Goal: Task Accomplishment & Management: Manage account settings

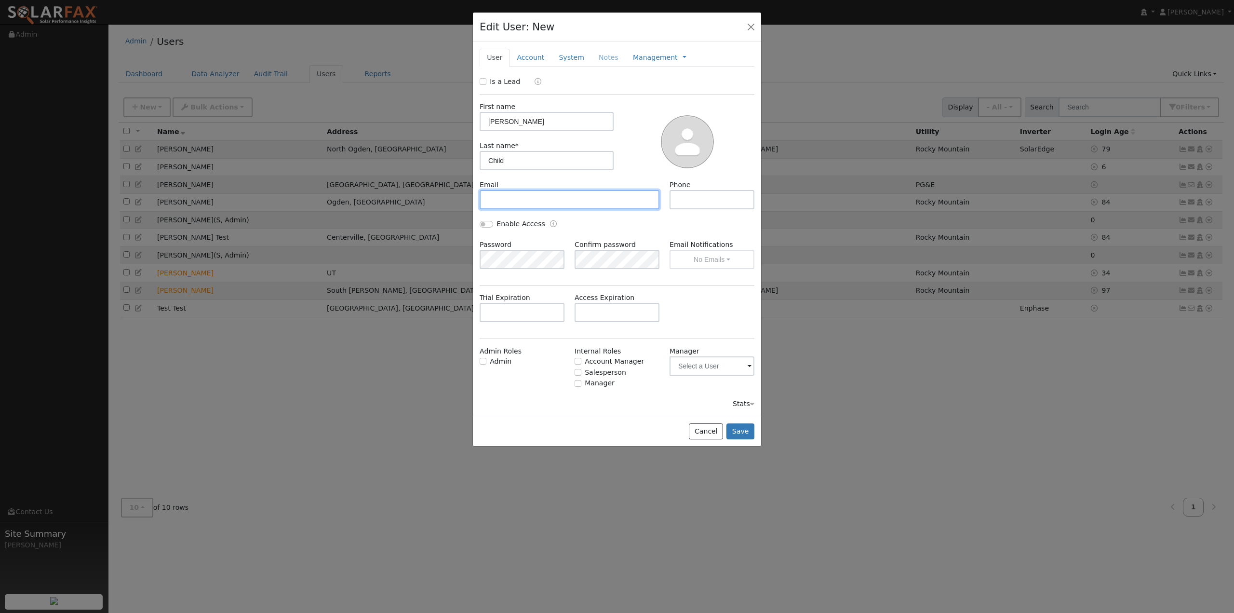
click at [522, 202] on input "text" at bounding box center [570, 199] width 180 height 19
type input "[PERSON_NAME][EMAIL_ADDRESS][DOMAIN_NAME]"
click at [637, 115] on div at bounding box center [687, 141] width 141 height 78
click at [529, 59] on link "Account" at bounding box center [531, 58] width 42 height 18
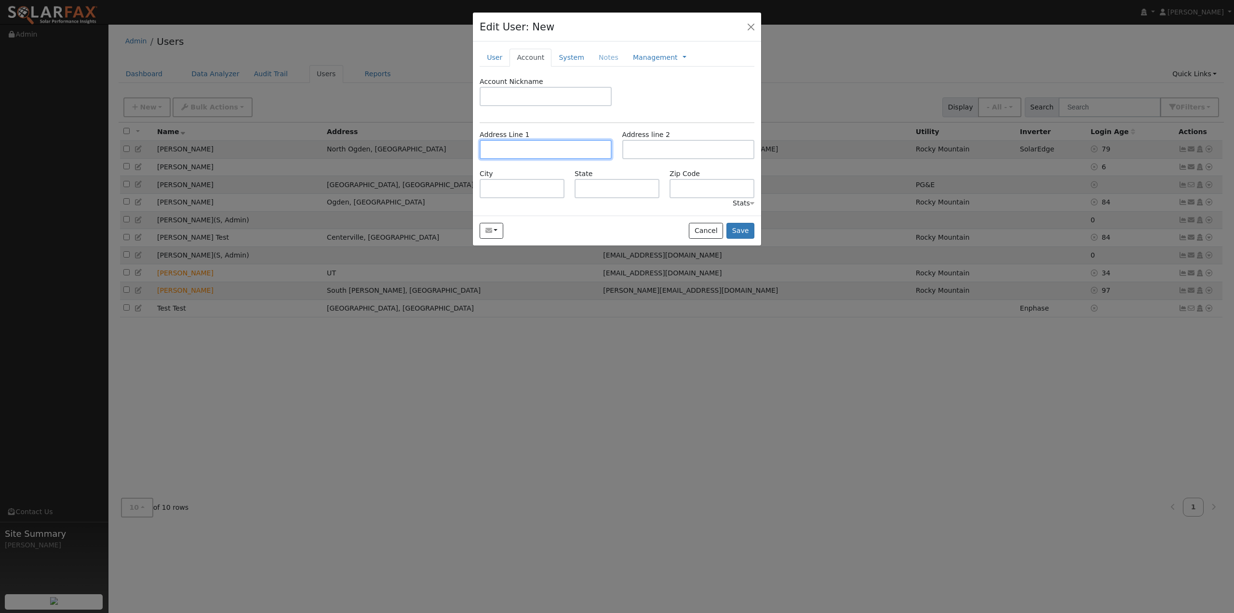
click at [525, 143] on input "text" at bounding box center [546, 149] width 132 height 19
click at [516, 143] on input "text" at bounding box center [546, 149] width 132 height 19
type input "[STREET_ADDRESS]"
type input "[GEOGRAPHIC_DATA]"
type input "UT"
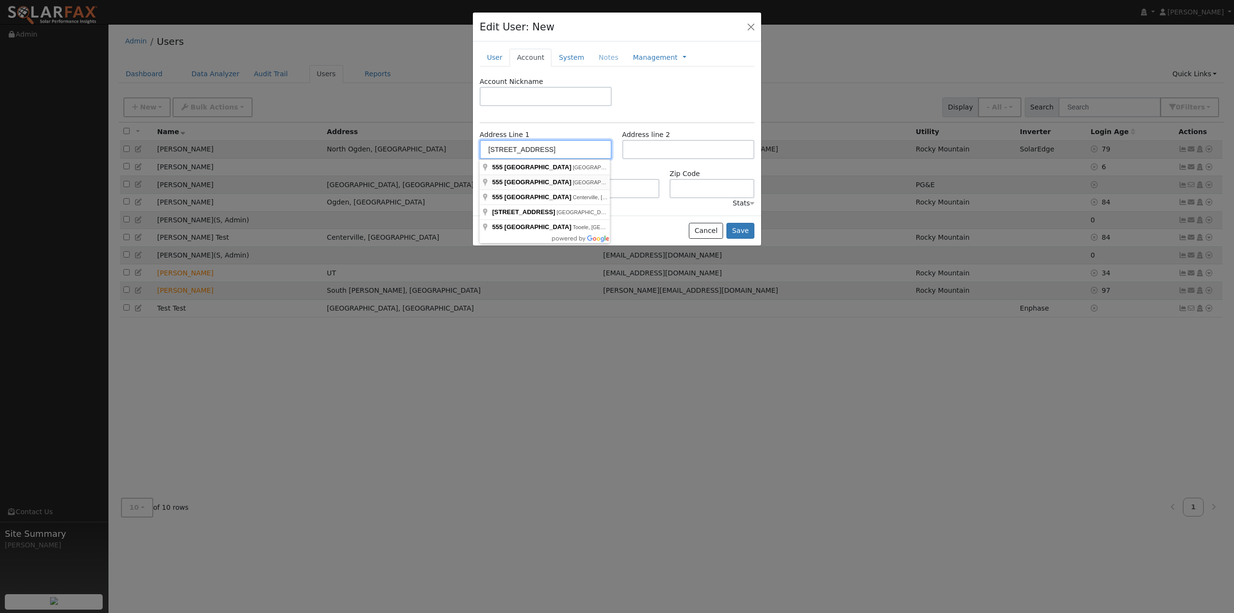
type input "84054"
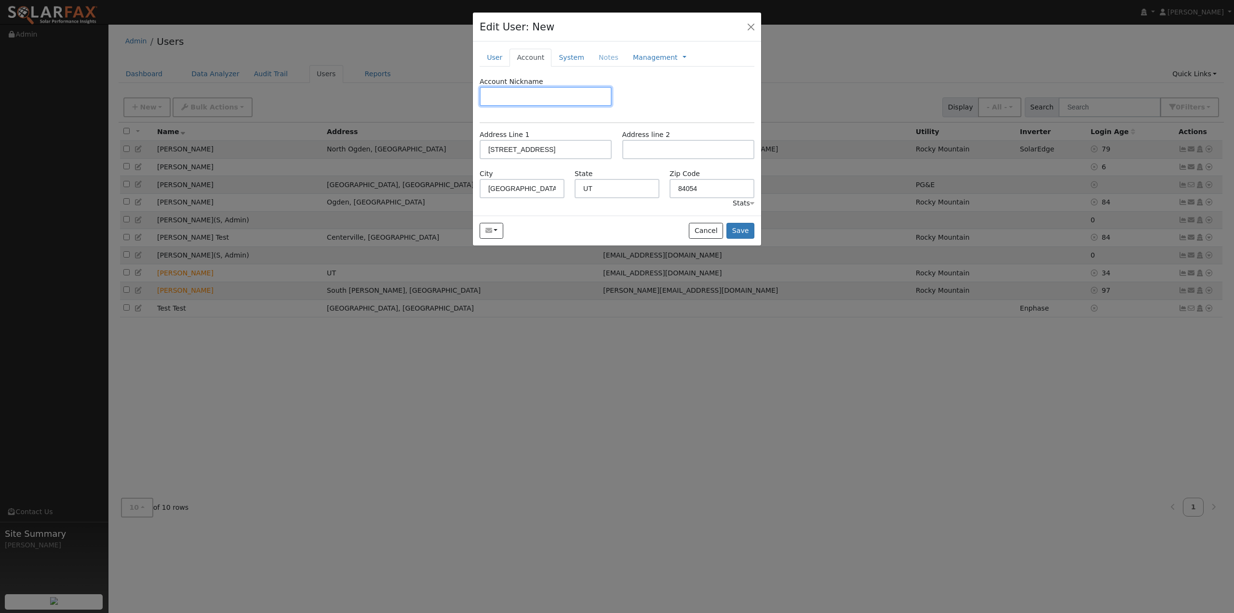
click at [540, 95] on input "text" at bounding box center [546, 96] width 132 height 19
type input "Montezuma Properties"
click at [576, 62] on link "System" at bounding box center [572, 58] width 40 height 18
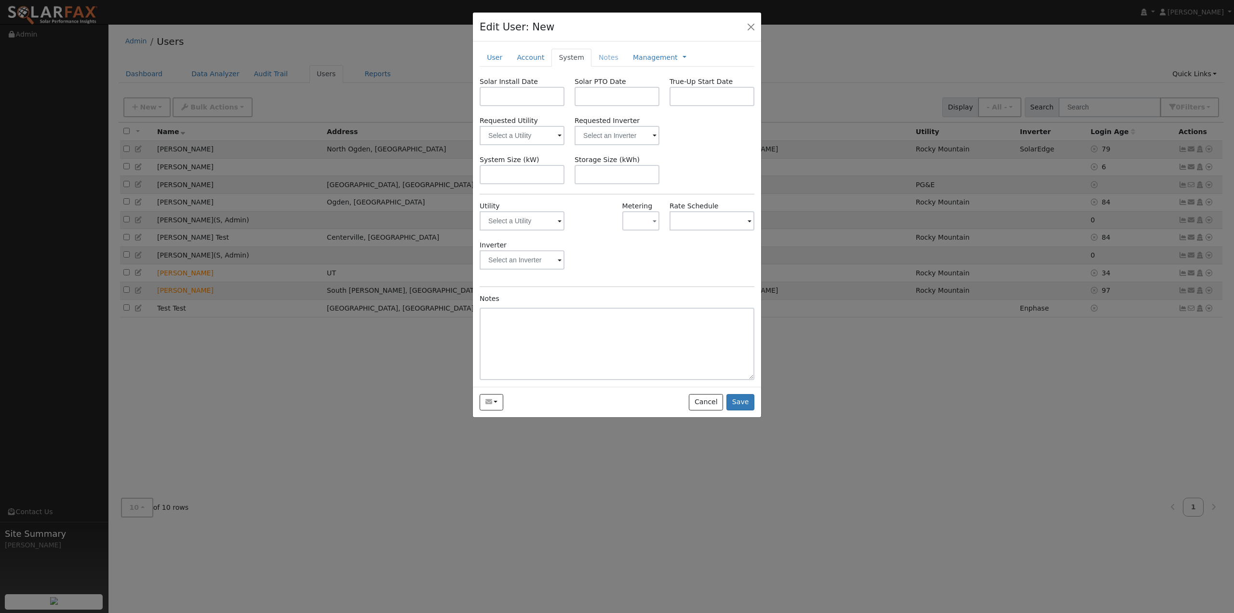
click at [689, 142] on div "Requested Utility Requested Inverter" at bounding box center [617, 130] width 285 height 29
click at [549, 135] on input "text" at bounding box center [522, 135] width 85 height 19
click at [555, 135] on img at bounding box center [552, 135] width 24 height 18
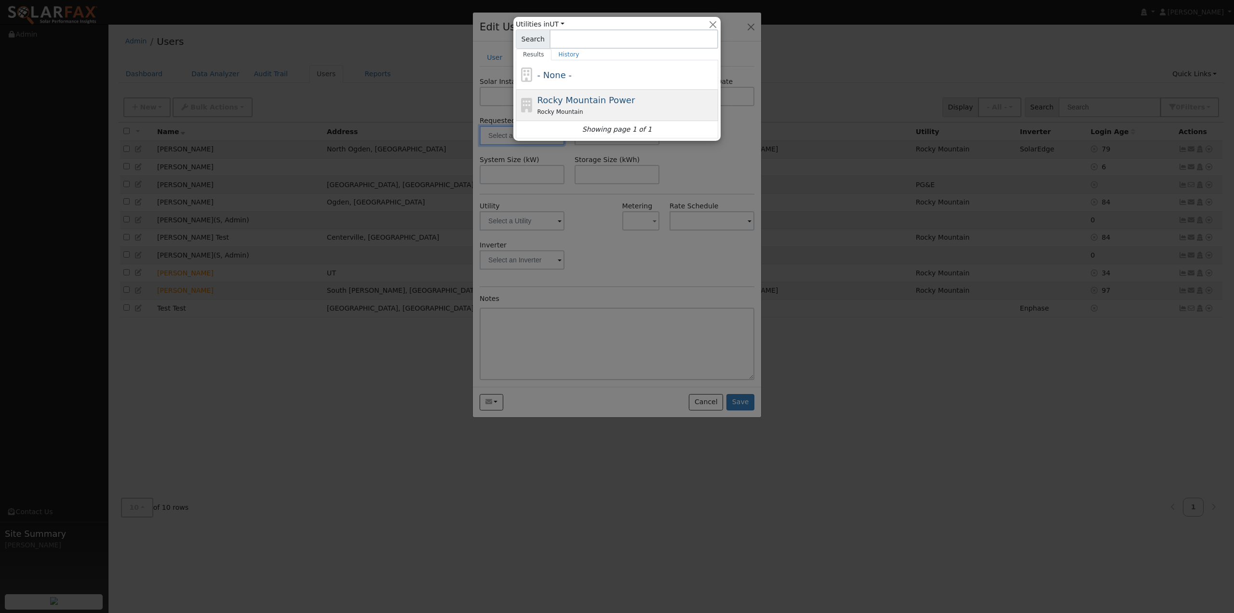
click at [574, 99] on span "Rocky Mountain Power" at bounding box center [587, 100] width 98 height 10
type input "Rocky Mountain Power"
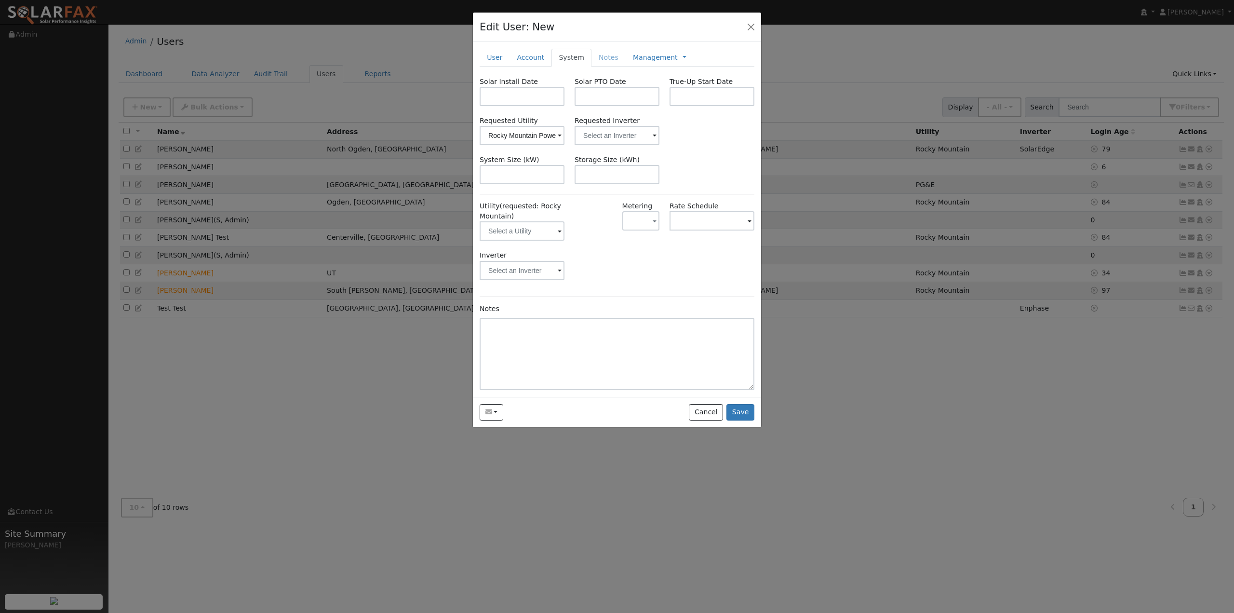
click at [705, 135] on div "Requested Utility Rocky Mountain Power Requested Inverter" at bounding box center [617, 130] width 285 height 29
click at [495, 415] on button "button" at bounding box center [492, 412] width 24 height 16
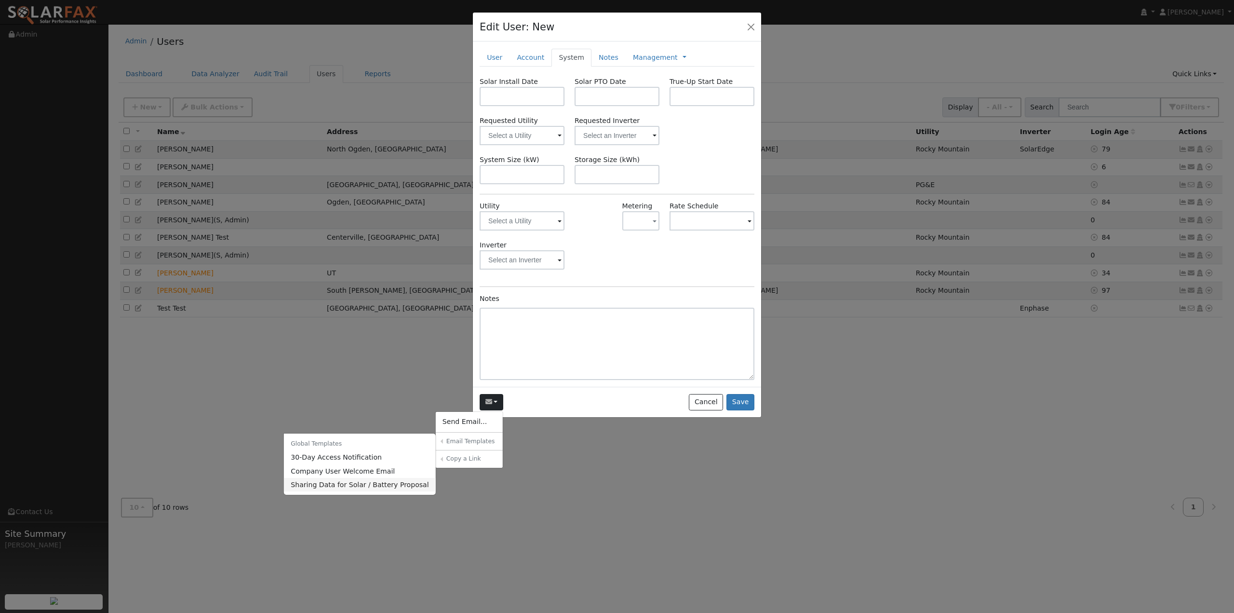
click at [367, 486] on link "Sharing Data for Solar / Battery Proposal" at bounding box center [360, 484] width 152 height 13
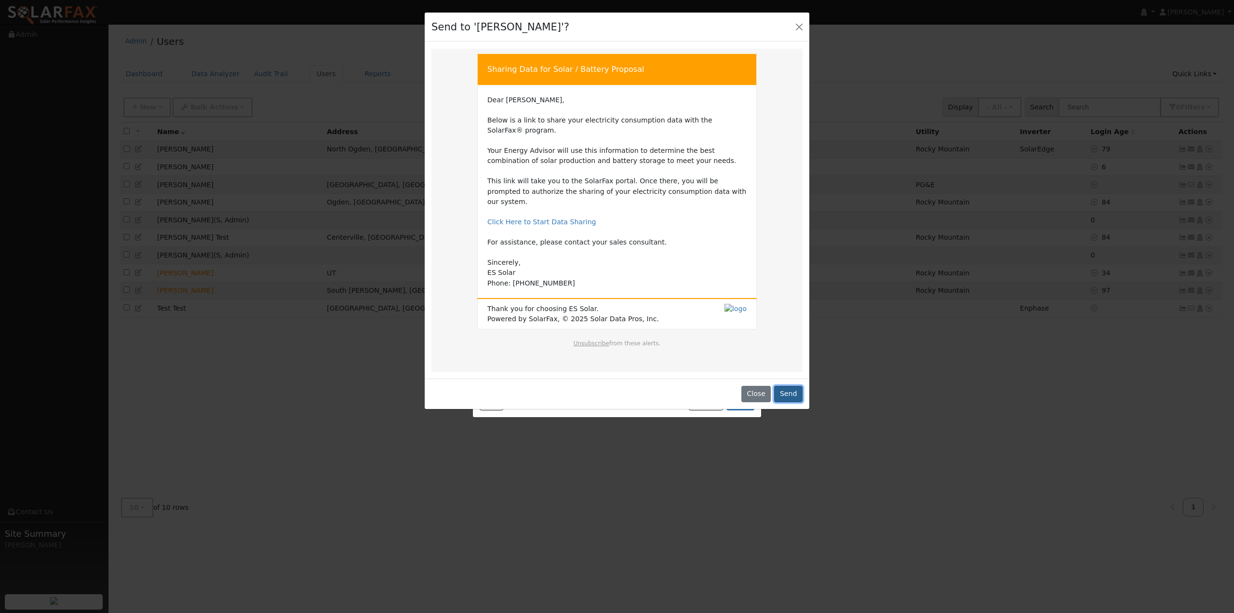
click at [797, 386] on button "Send" at bounding box center [788, 394] width 28 height 16
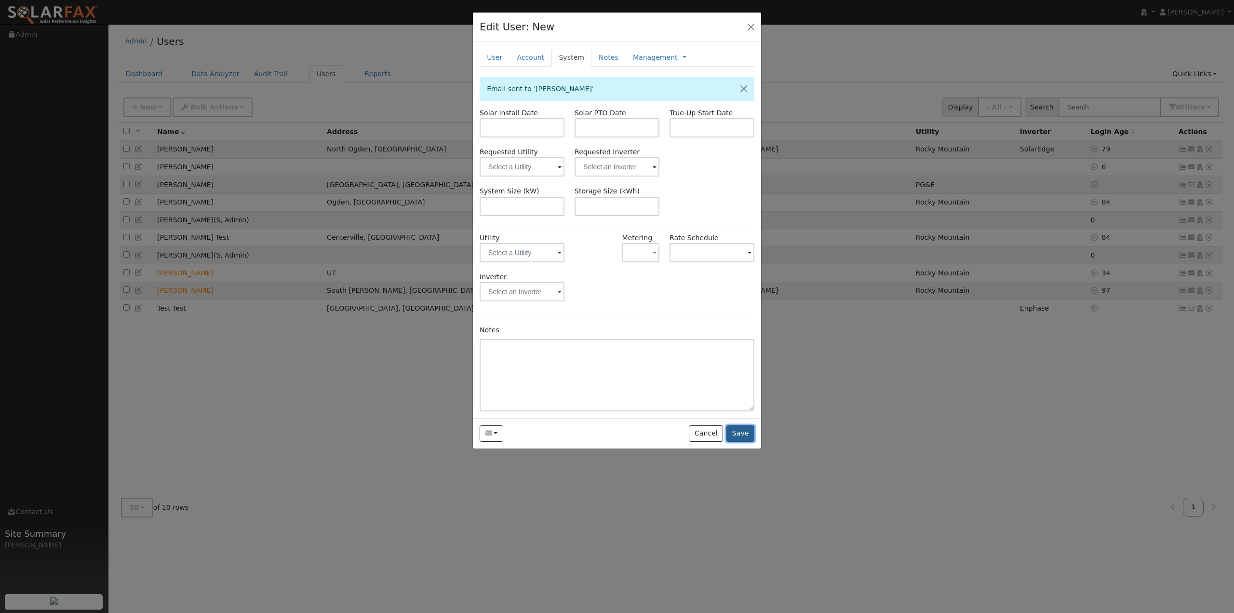
click at [745, 438] on button "Save" at bounding box center [740, 433] width 28 height 16
